Goal: Task Accomplishment & Management: Complete application form

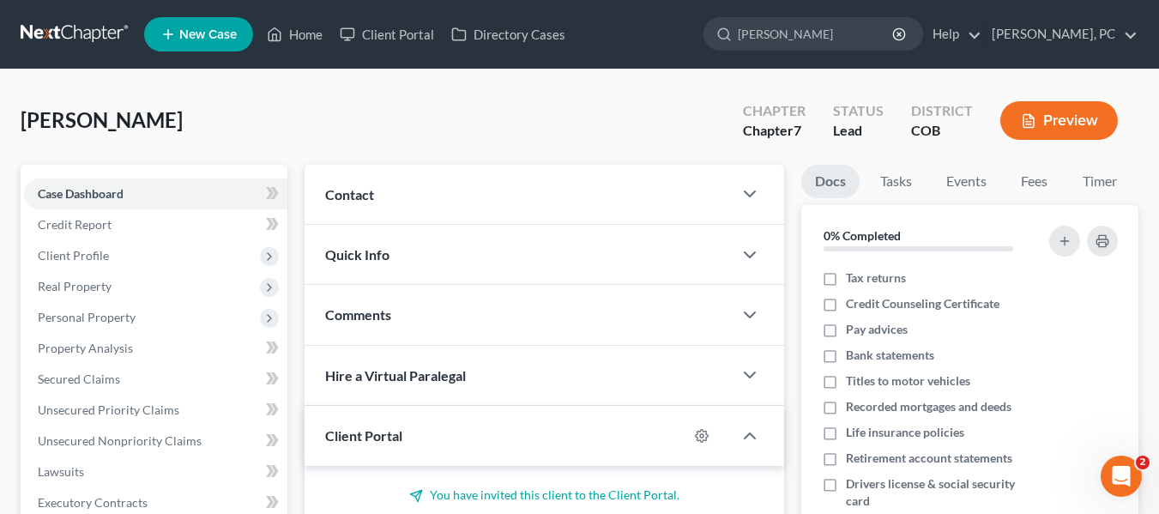
type input "[PERSON_NAME]"
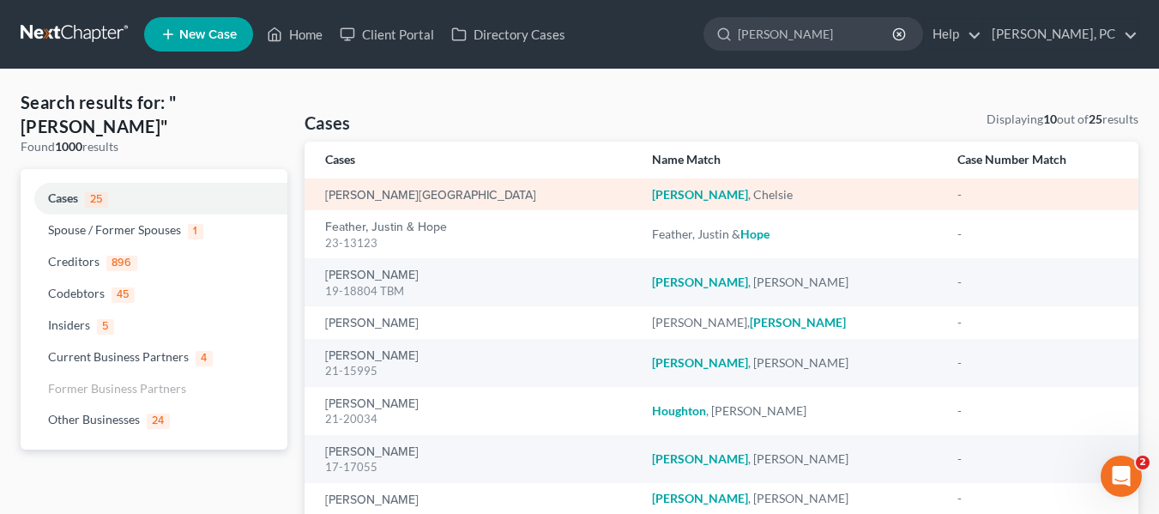
click at [652, 194] on em "[PERSON_NAME]" at bounding box center [700, 194] width 96 height 15
click at [388, 192] on link "[PERSON_NAME][GEOGRAPHIC_DATA]" at bounding box center [430, 196] width 211 height 12
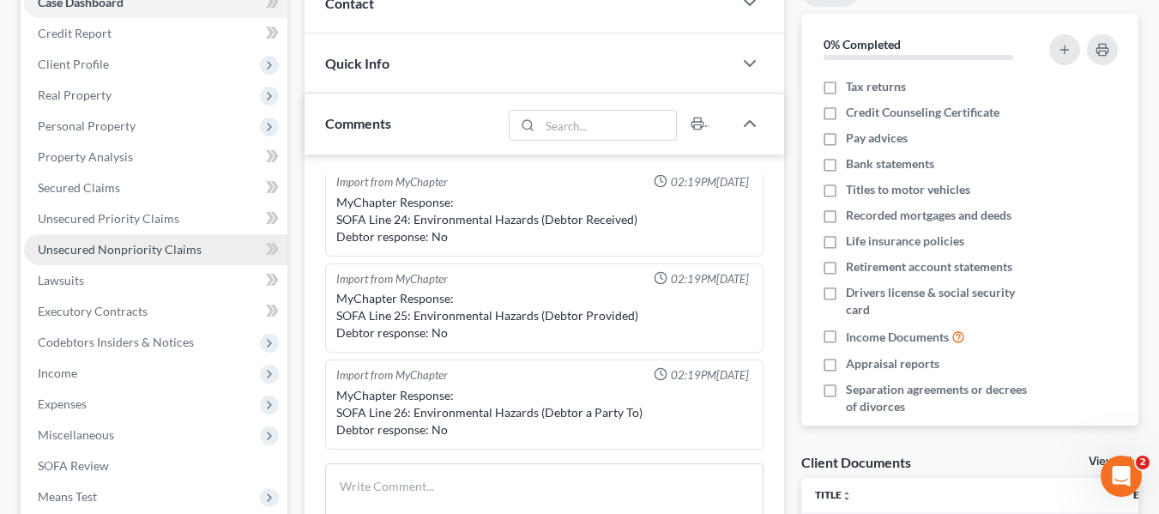
scroll to position [172, 0]
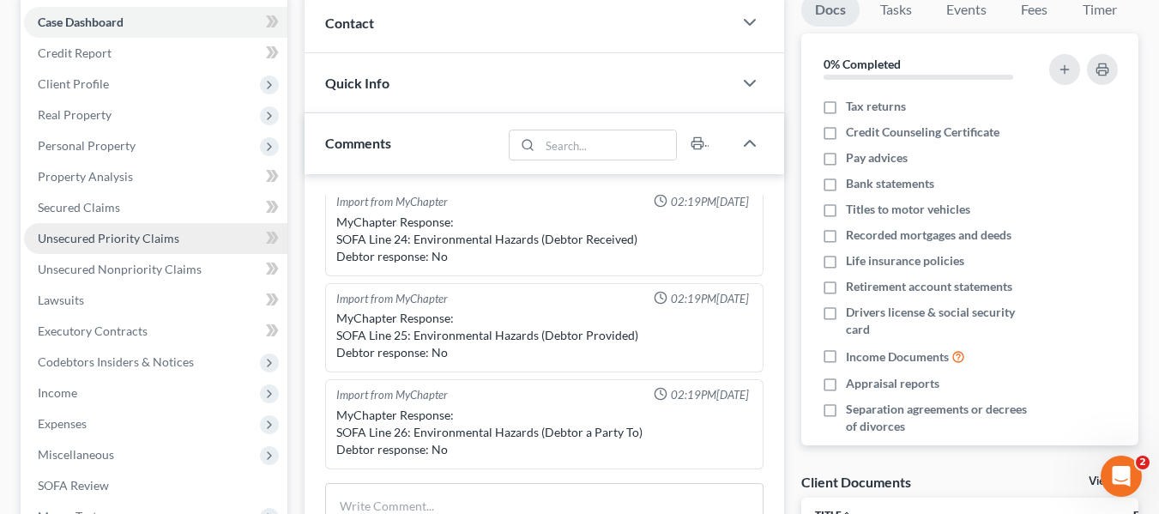
click at [96, 242] on span "Unsecured Priority Claims" at bounding box center [109, 238] width 142 height 15
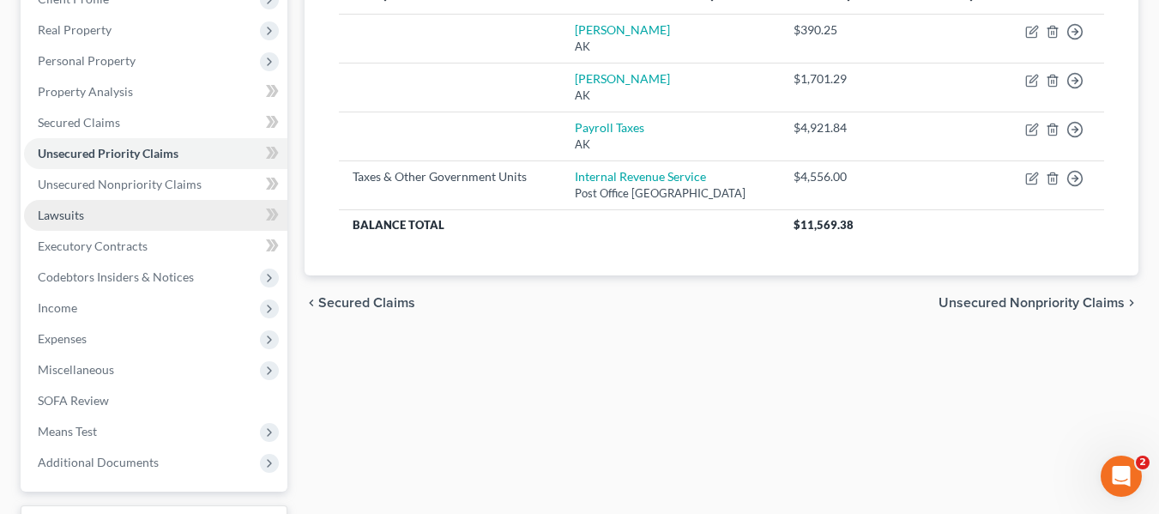
scroll to position [257, 0]
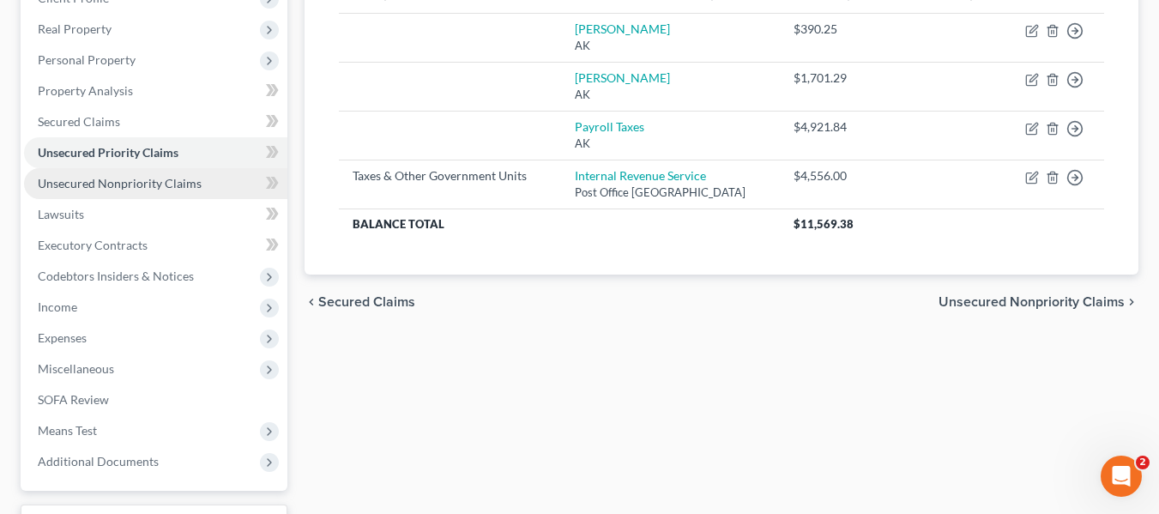
click at [115, 191] on link "Unsecured Nonpriority Claims" at bounding box center [155, 183] width 263 height 31
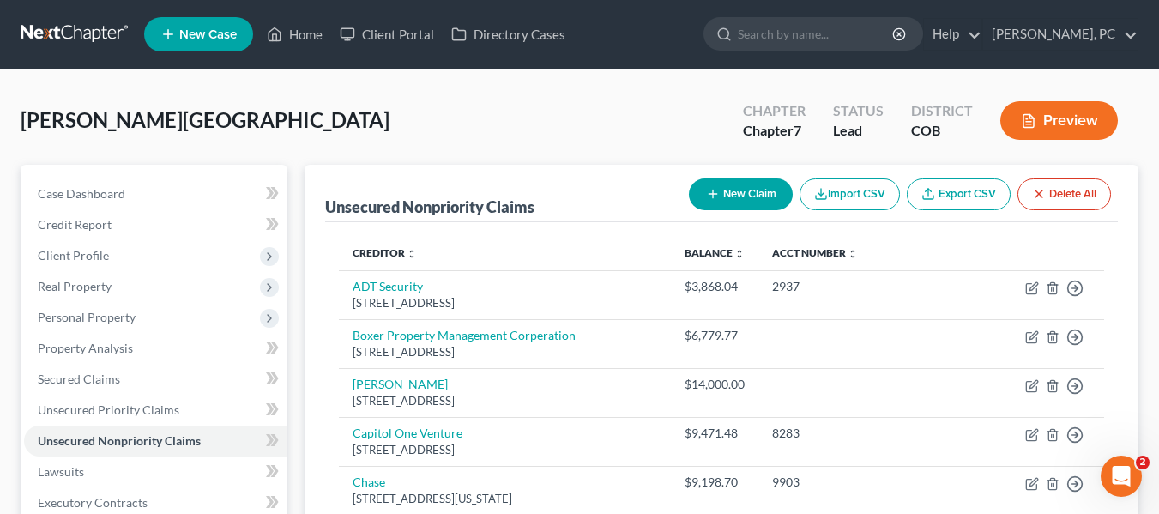
click at [718, 188] on button "New Claim" at bounding box center [741, 194] width 104 height 32
select select "0"
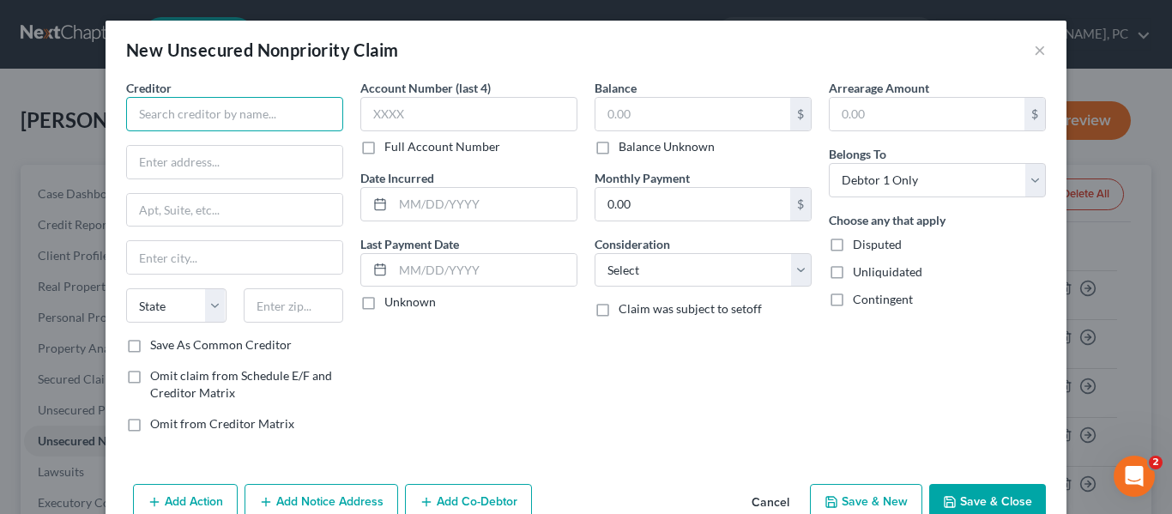
click at [268, 116] on input "text" at bounding box center [234, 114] width 217 height 34
type input "K"
drag, startPoint x: 279, startPoint y: 112, endPoint x: -122, endPoint y: 120, distance: 400.8
type input "P"
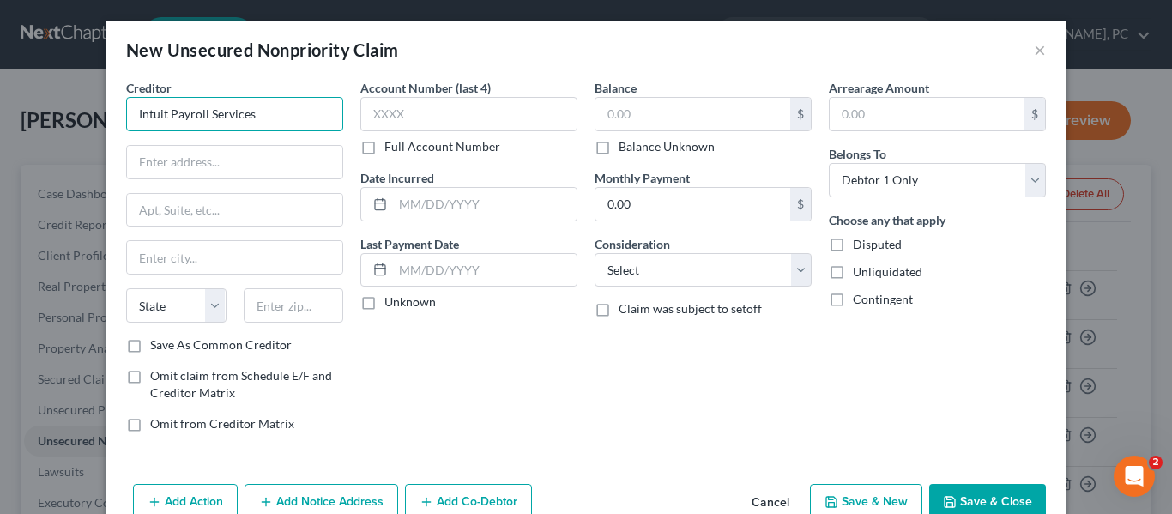
drag, startPoint x: 271, startPoint y: 113, endPoint x: -362, endPoint y: 181, distance: 636.9
type input "Paycycle, Inc."
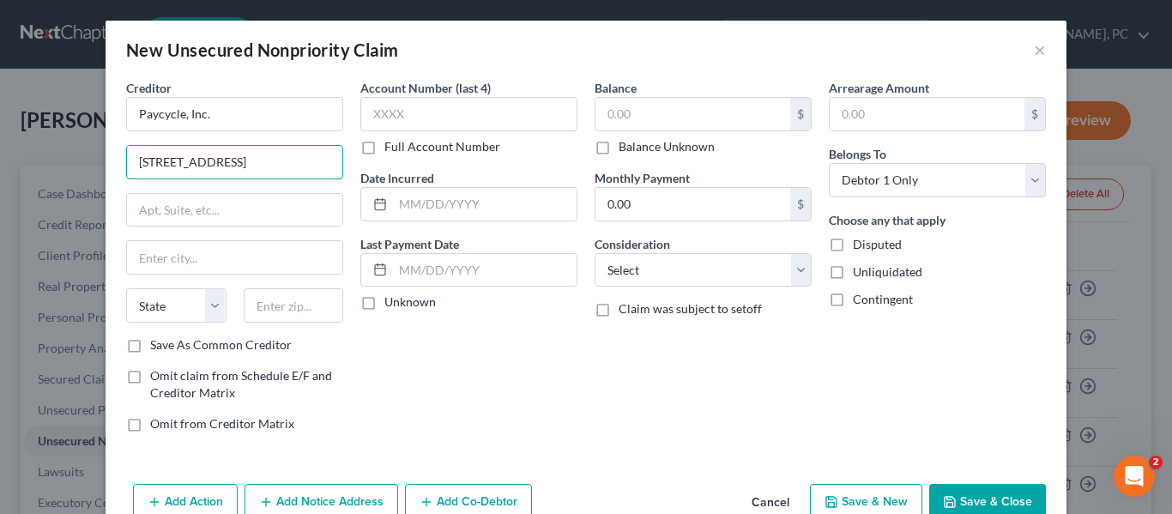
type input "[STREET_ADDRESS]"
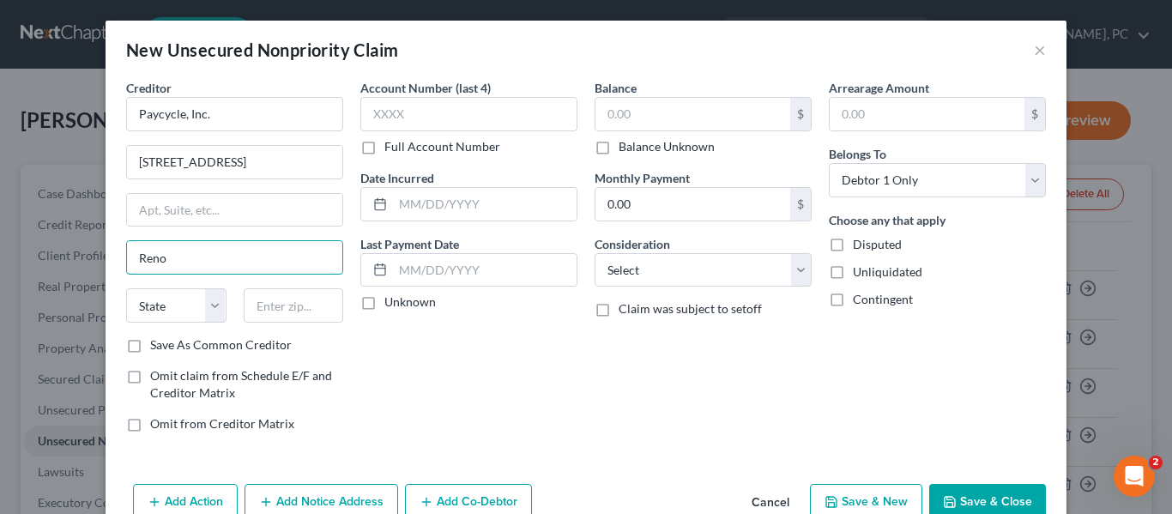
type input "Reno"
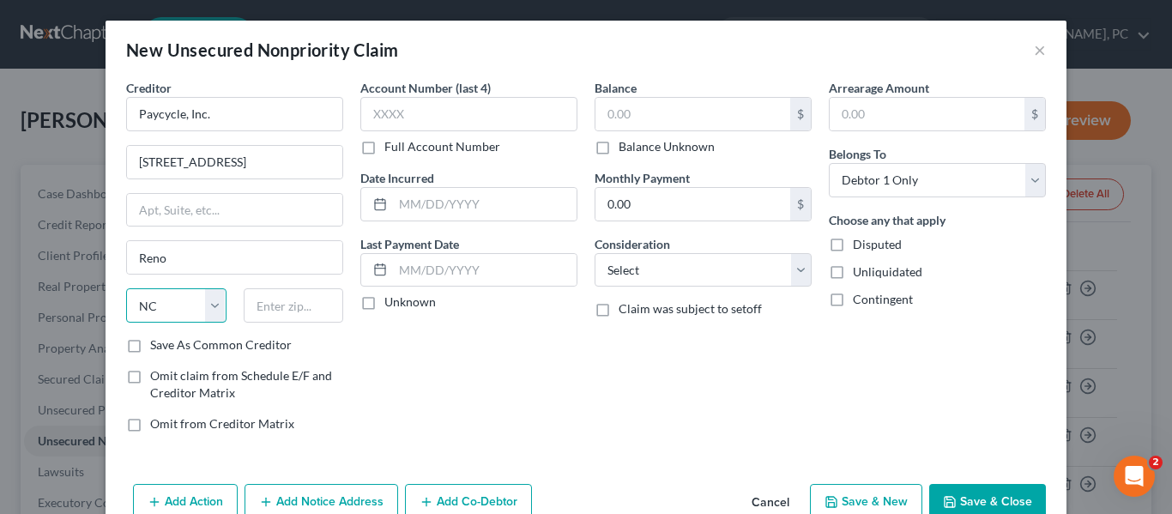
select select "31"
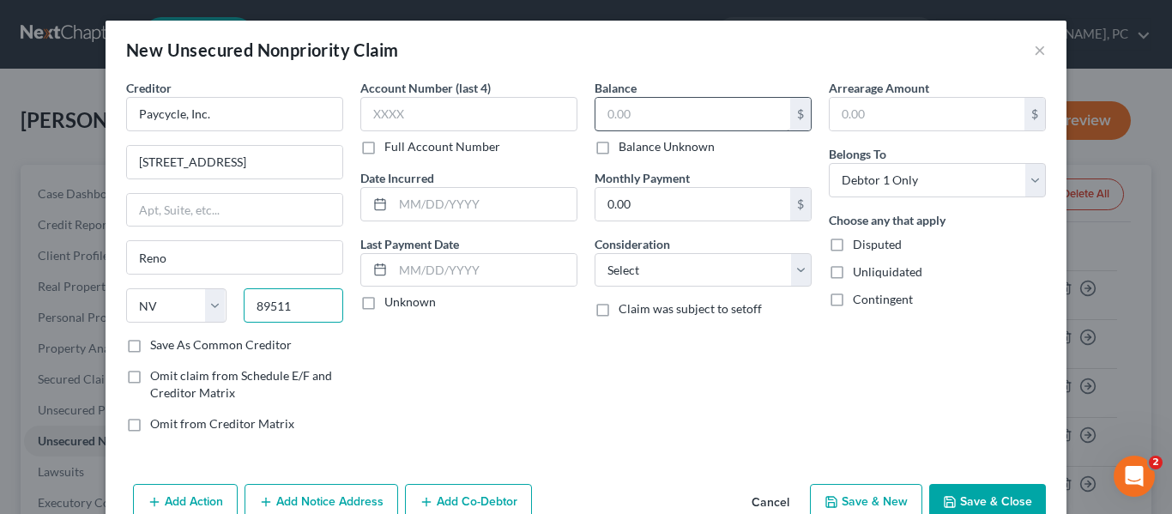
type input "89511"
click at [626, 112] on input "text" at bounding box center [692, 114] width 195 height 33
type input "3,091.41"
click at [662, 57] on div "New Unsecured Nonpriority Claim ×" at bounding box center [586, 50] width 961 height 58
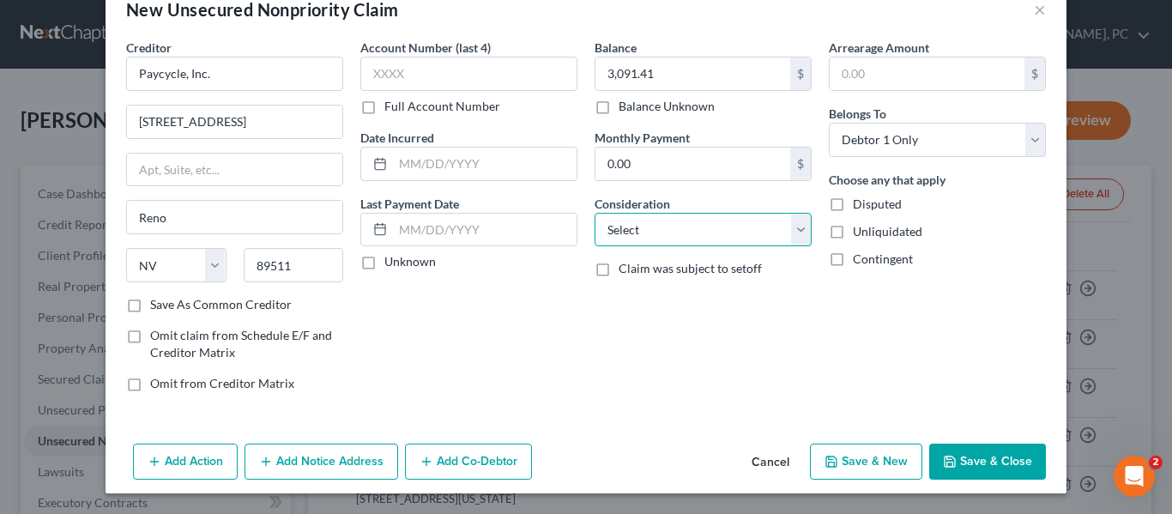
click at [727, 230] on select "Select Cable / Satellite Services Collection Agency Credit Card Debt Debt Couns…" at bounding box center [703, 230] width 217 height 34
click at [595, 213] on select "Select Cable / Satellite Services Collection Agency Credit Card Debt Debt Couns…" at bounding box center [703, 230] width 217 height 34
click at [690, 221] on select "Select Cable / Satellite Services Collection Agency Credit Card Debt Debt Couns…" at bounding box center [703, 230] width 217 height 34
select select "10"
click at [595, 213] on select "Select Cable / Satellite Services Collection Agency Credit Card Debt Debt Couns…" at bounding box center [703, 230] width 217 height 34
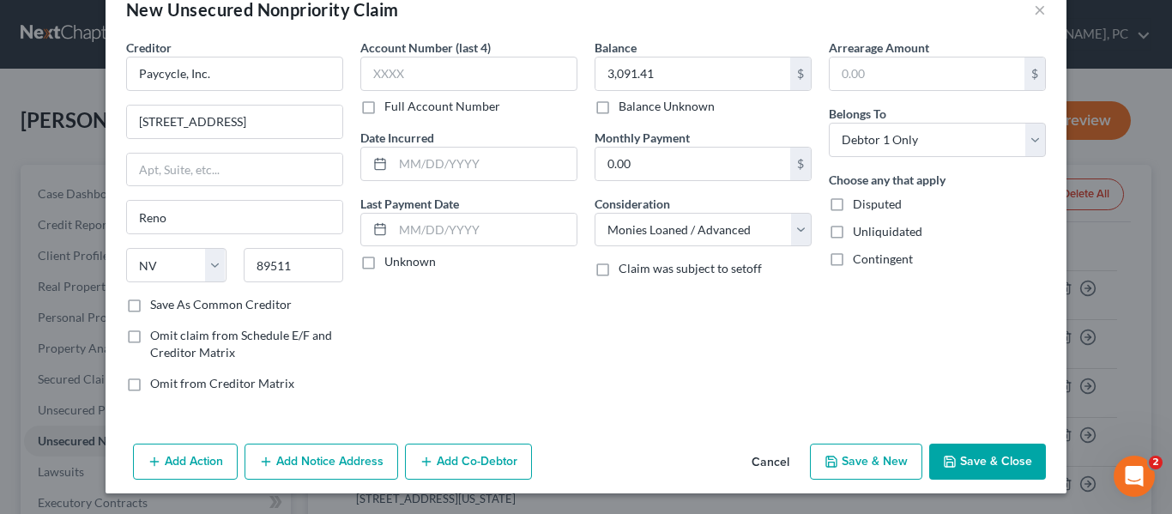
click at [971, 456] on button "Save & Close" at bounding box center [987, 462] width 117 height 36
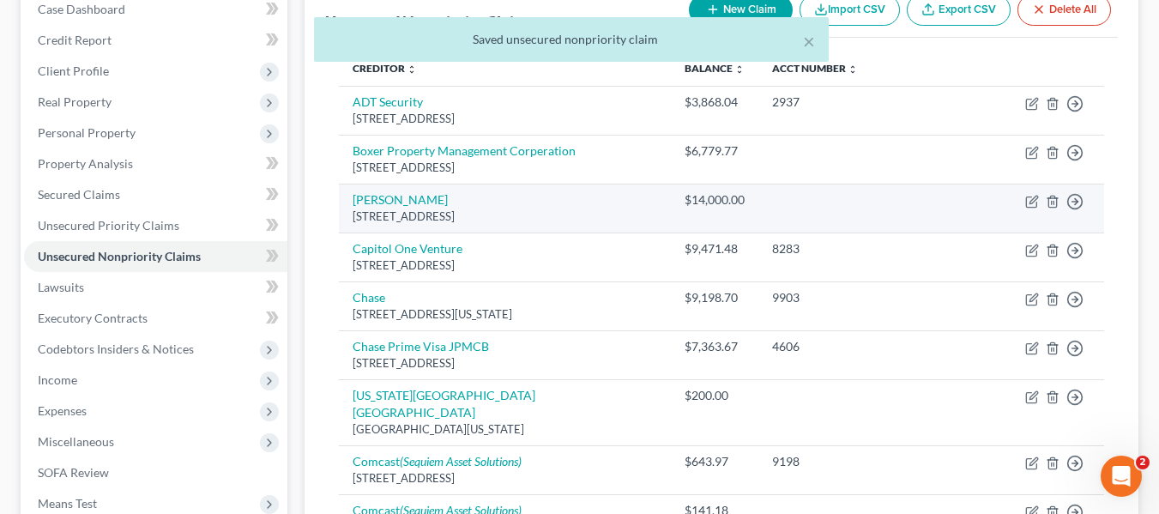
scroll to position [257, 0]
